Goal: Information Seeking & Learning: Learn about a topic

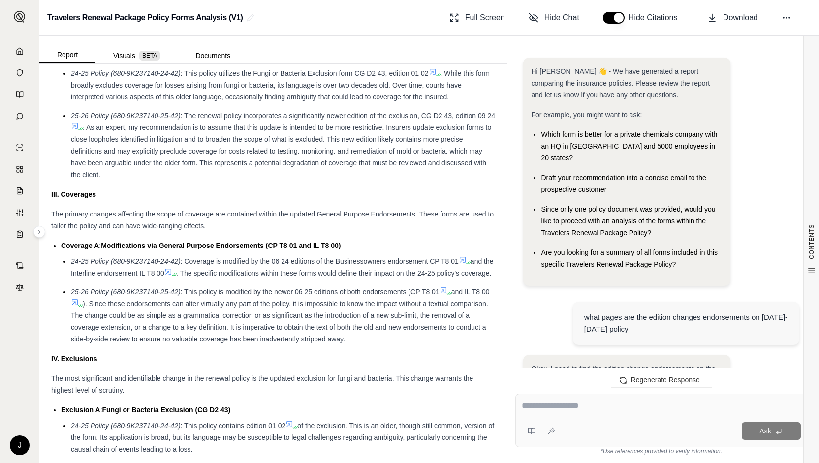
scroll to position [2024, 0]
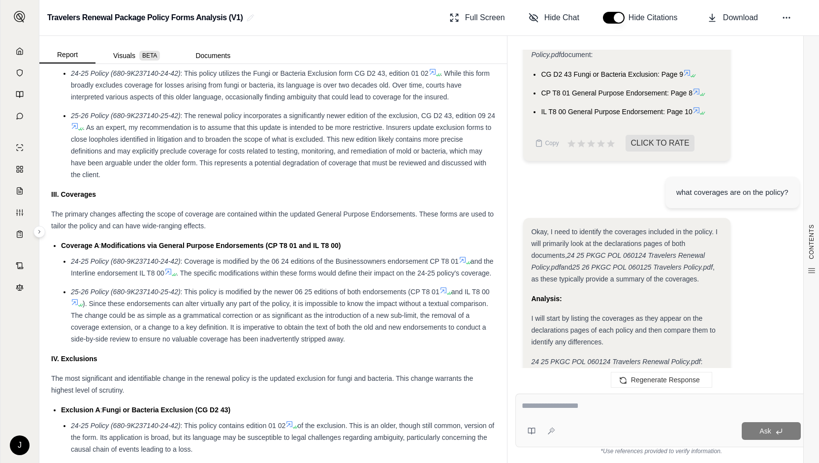
click at [601, 409] on textarea at bounding box center [661, 406] width 279 height 12
type textarea "**********"
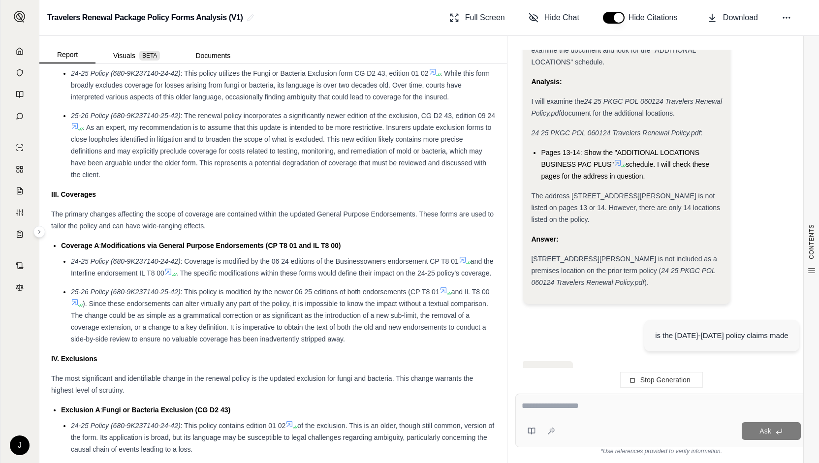
scroll to position [3705, 0]
click at [601, 409] on textarea at bounding box center [661, 406] width 279 height 12
click at [597, 410] on textarea at bounding box center [661, 406] width 279 height 12
click at [595, 411] on textarea at bounding box center [661, 406] width 279 height 12
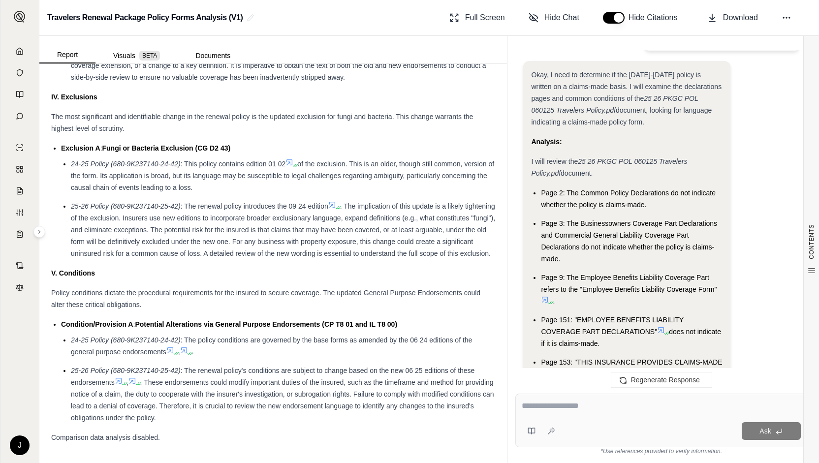
scroll to position [4302, 0]
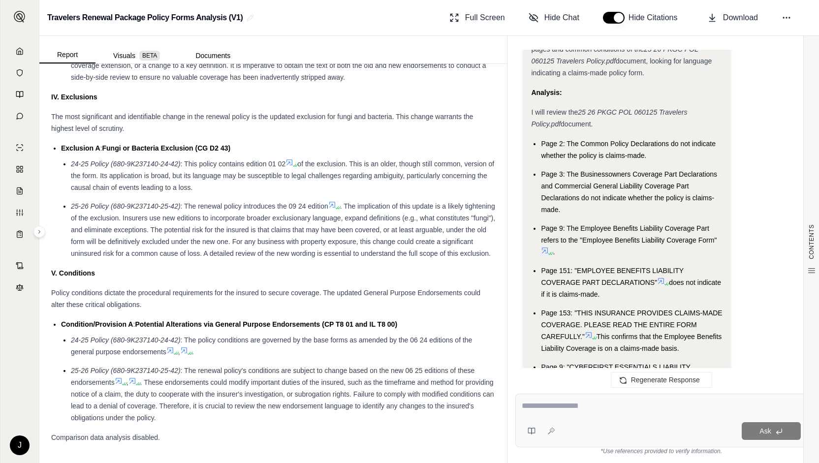
click at [367, 463] on html "J Travelers Renewal Package Policy Forms Analysis (V1) Full Screen Hide Chat Hi…" at bounding box center [409, 231] width 819 height 463
click at [557, 410] on textarea at bounding box center [661, 406] width 279 height 12
type textarea "**********"
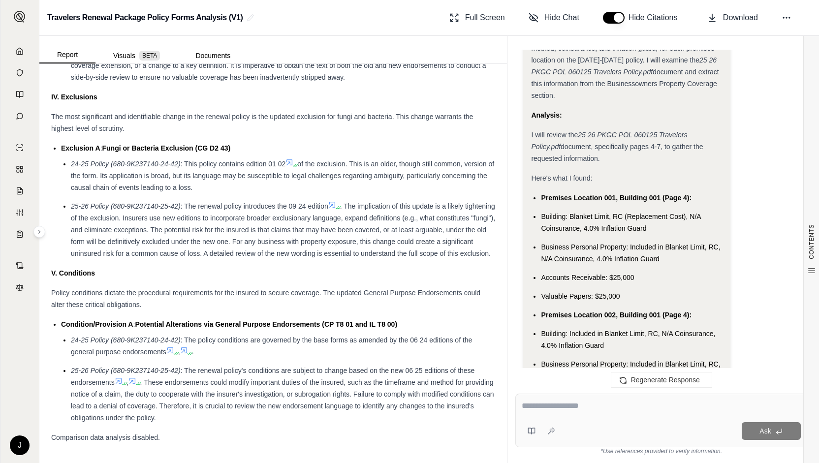
scroll to position [5005, 0]
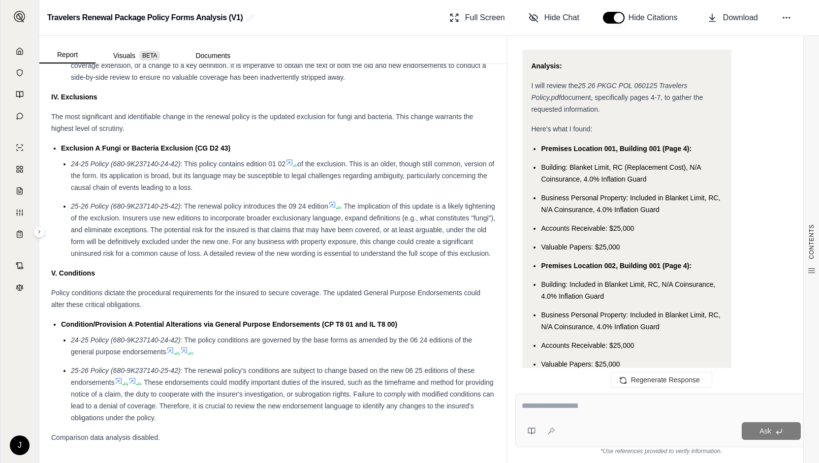
click at [684, 192] on li "Business Personal Property: Included in Blanket Limit, RC, N/A Coinsurance, 4.0…" at bounding box center [631, 204] width 181 height 24
click at [672, 223] on li "Accounts Receivable: $25,000" at bounding box center [631, 229] width 181 height 12
click at [652, 241] on li "Valuable Papers: $25,000" at bounding box center [631, 247] width 181 height 12
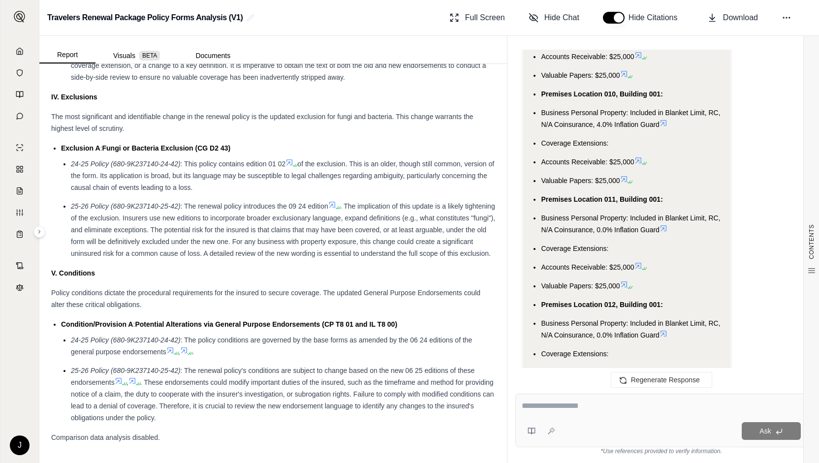
scroll to position [6974, 0]
